Goal: Navigation & Orientation: Find specific page/section

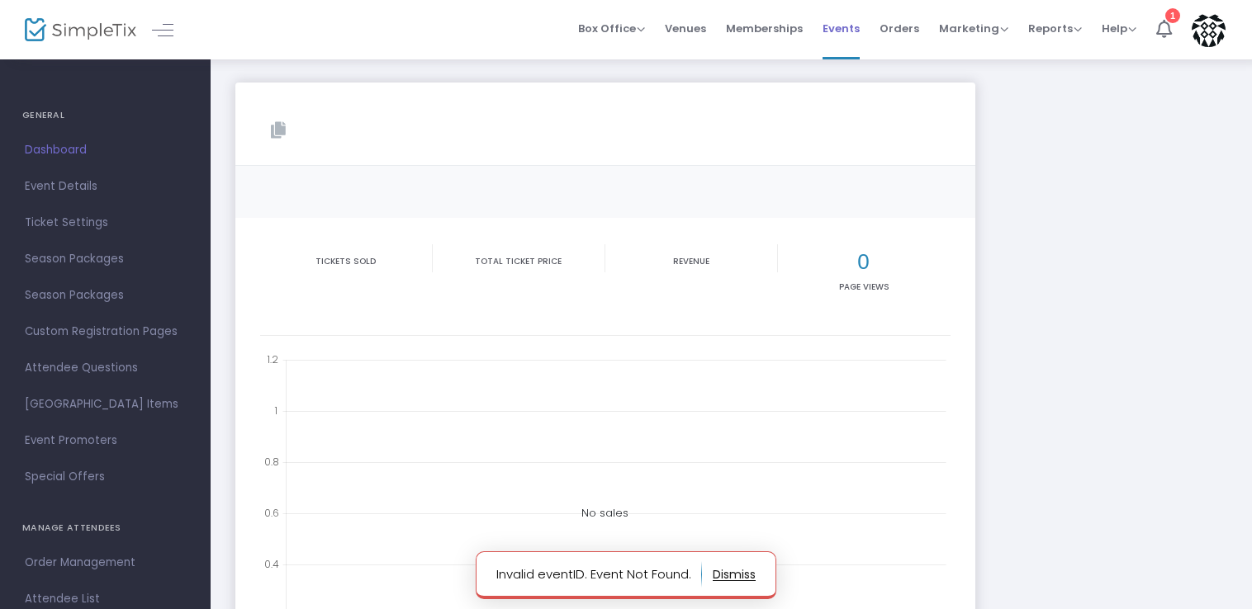
click at [846, 21] on span "Events" at bounding box center [840, 28] width 37 height 42
